Goal: Understand process/instructions: Learn about a topic

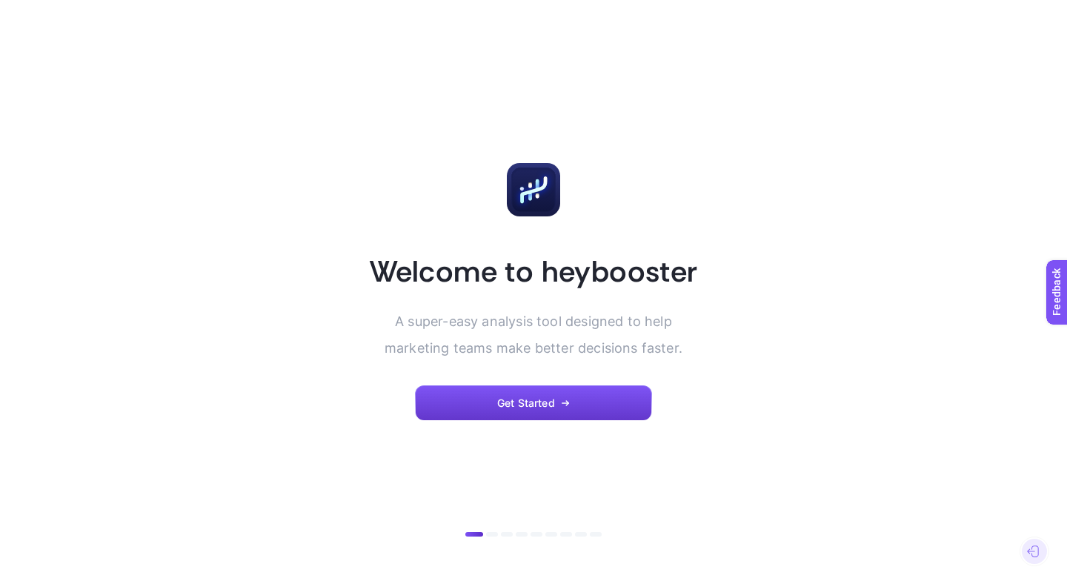
click at [521, 400] on span "Get Started" at bounding box center [526, 403] width 58 height 12
